Goal: Navigation & Orientation: Find specific page/section

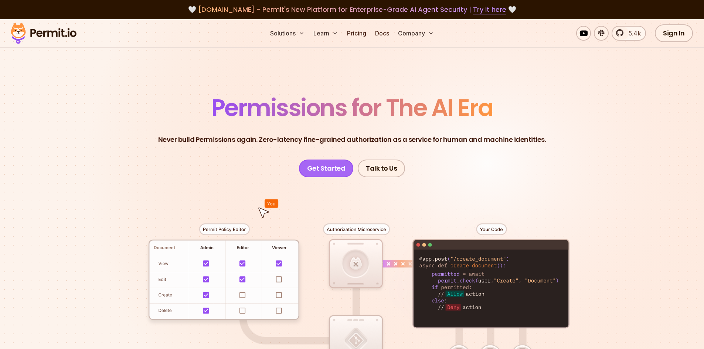
click at [339, 170] on link "Get Started" at bounding box center [326, 169] width 55 height 18
click at [337, 169] on link "Get Started" at bounding box center [326, 169] width 55 height 18
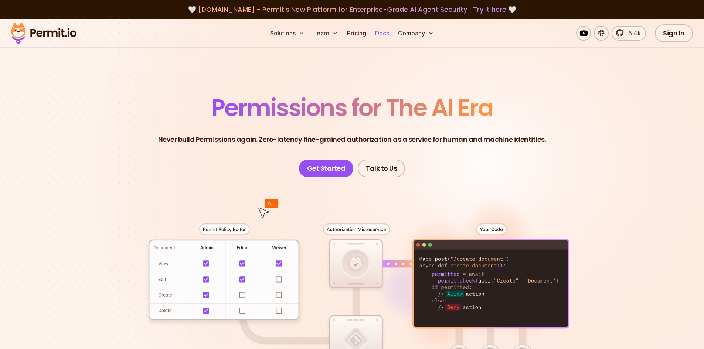
click at [385, 34] on link "Docs" at bounding box center [382, 33] width 20 height 15
